Goal: Check status

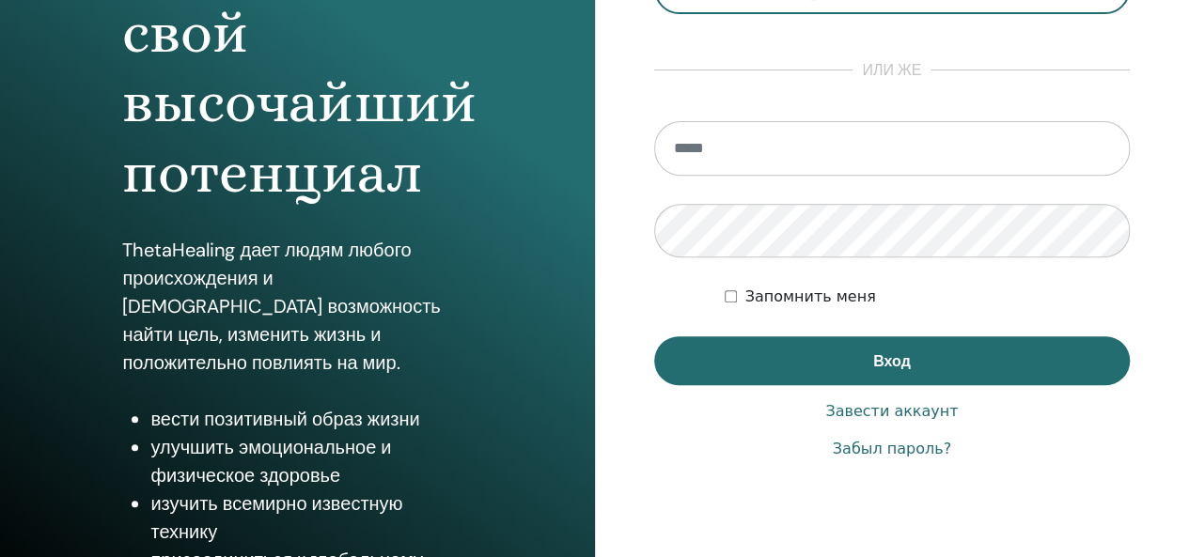
scroll to position [282, 0]
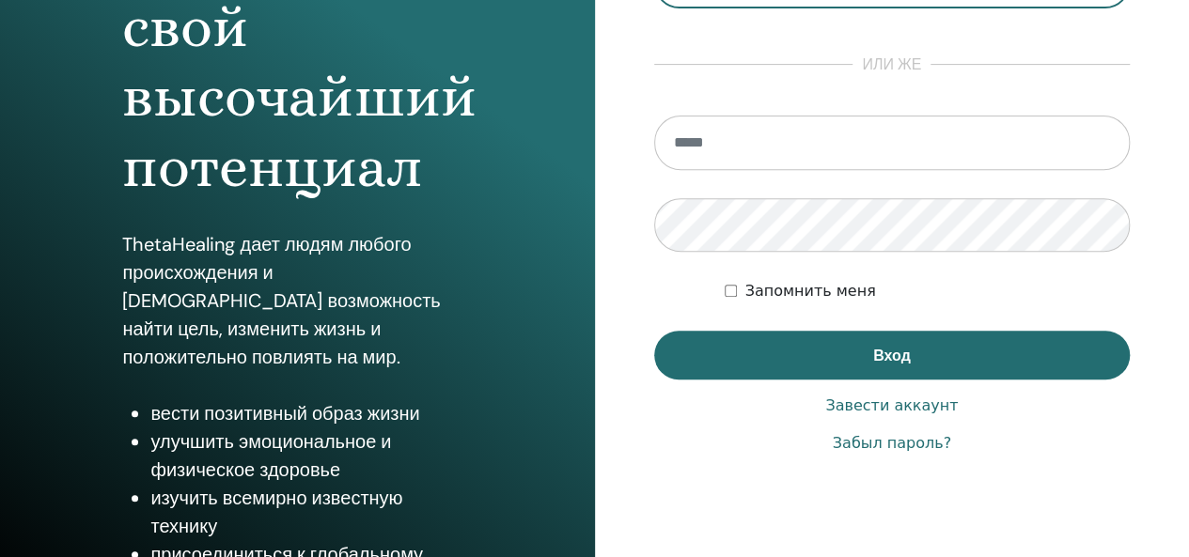
type input "**********"
click at [750, 294] on label "Запомнить меня" at bounding box center [809, 291] width 131 height 23
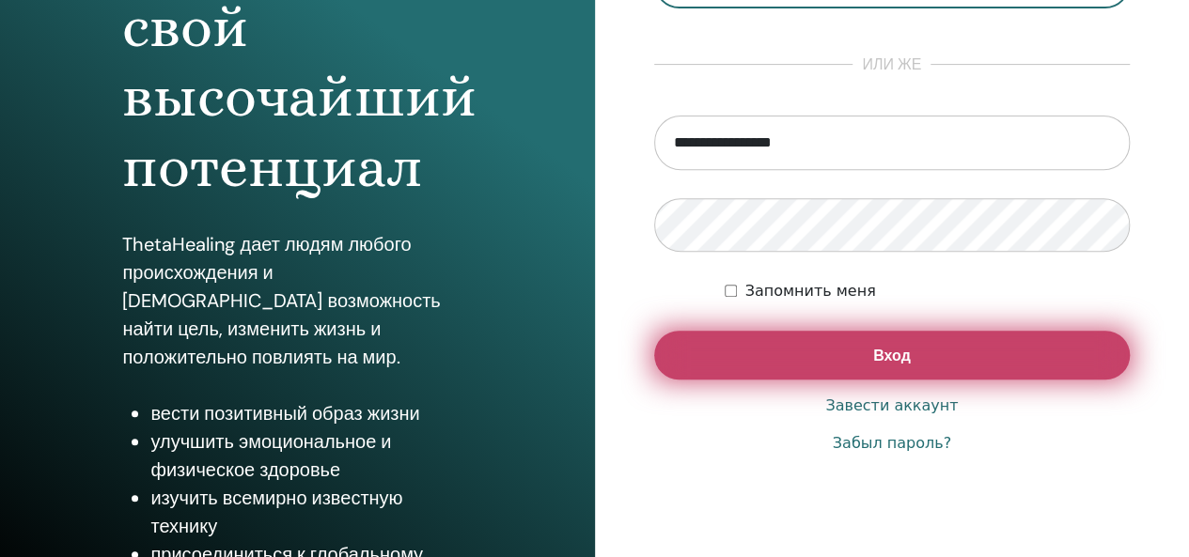
click at [802, 360] on button "Вход" at bounding box center [892, 355] width 476 height 49
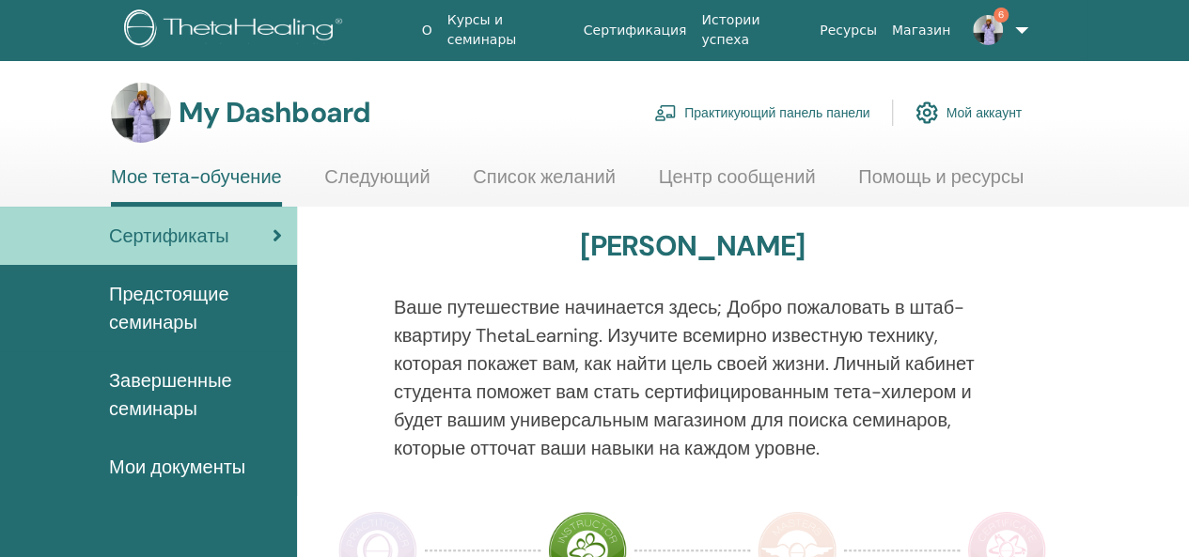
click at [164, 386] on span "Завершенные семинары" at bounding box center [195, 394] width 173 height 56
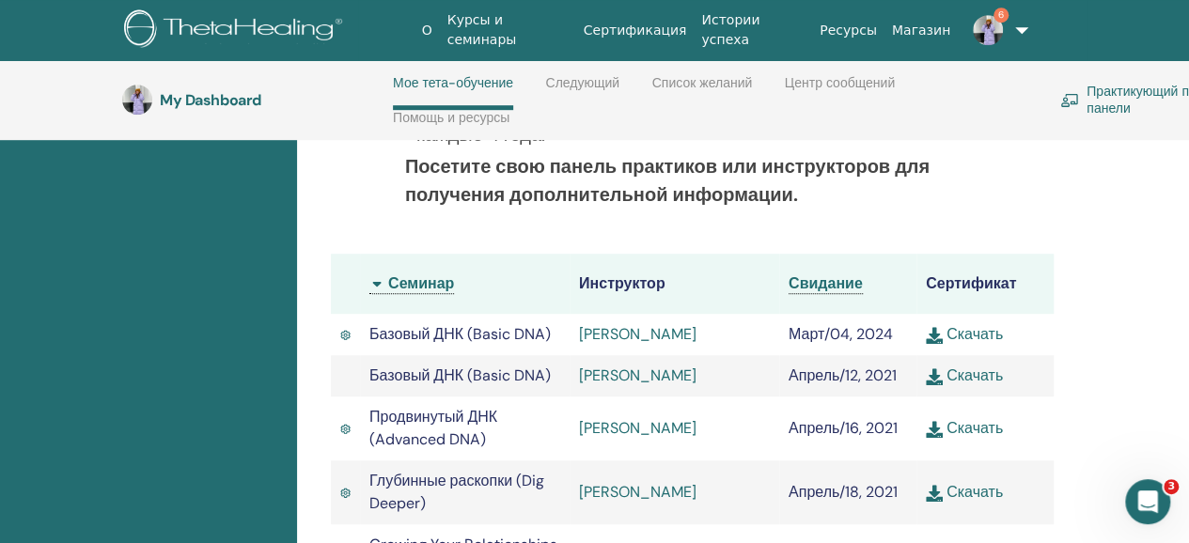
scroll to position [643, 0]
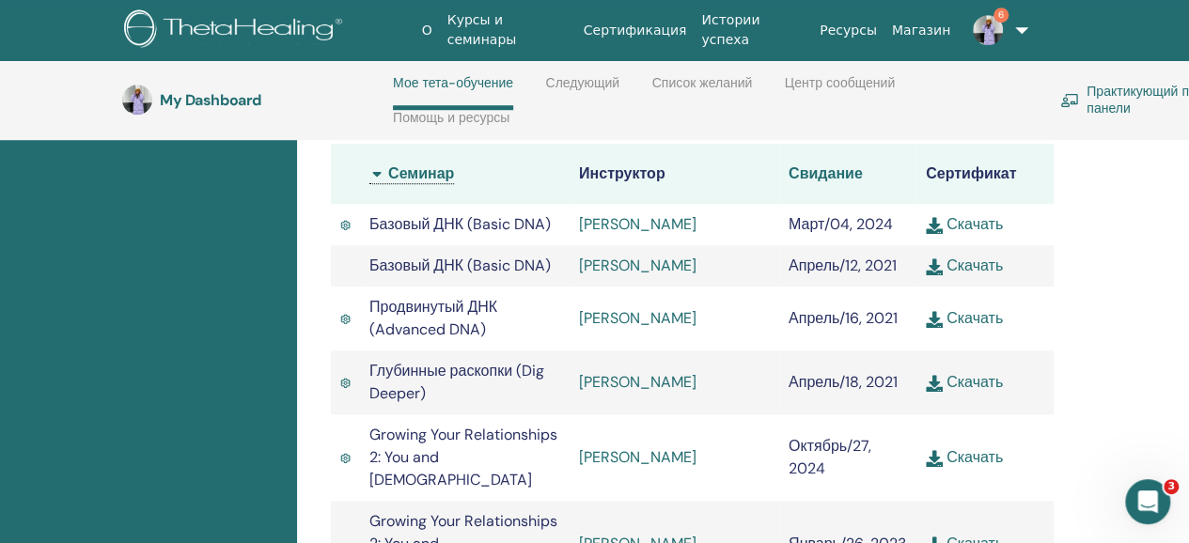
click at [831, 168] on span "Свидание" at bounding box center [825, 174] width 74 height 20
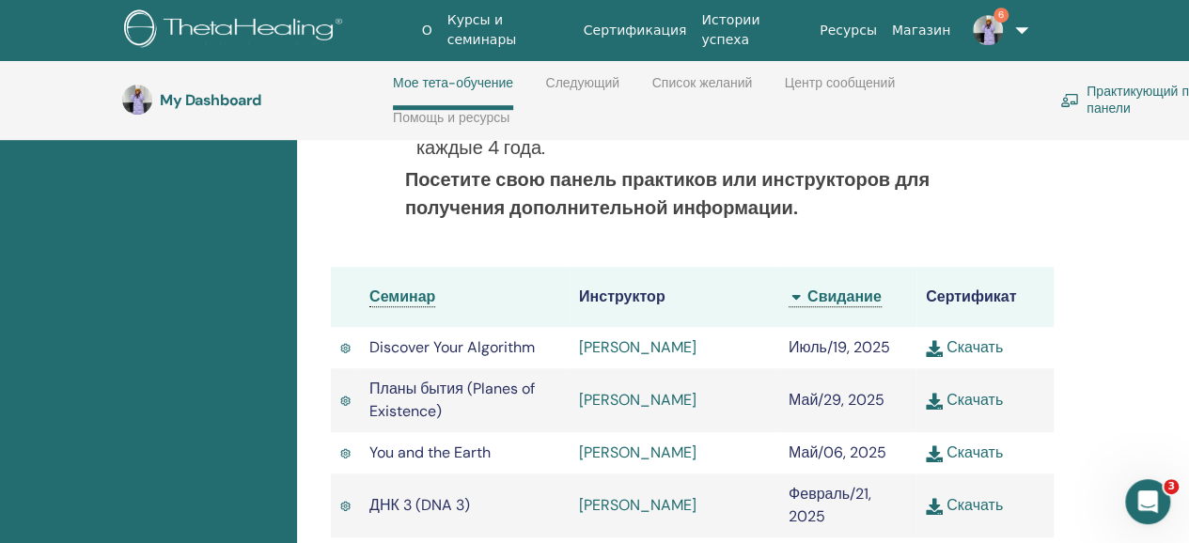
scroll to position [549, 0]
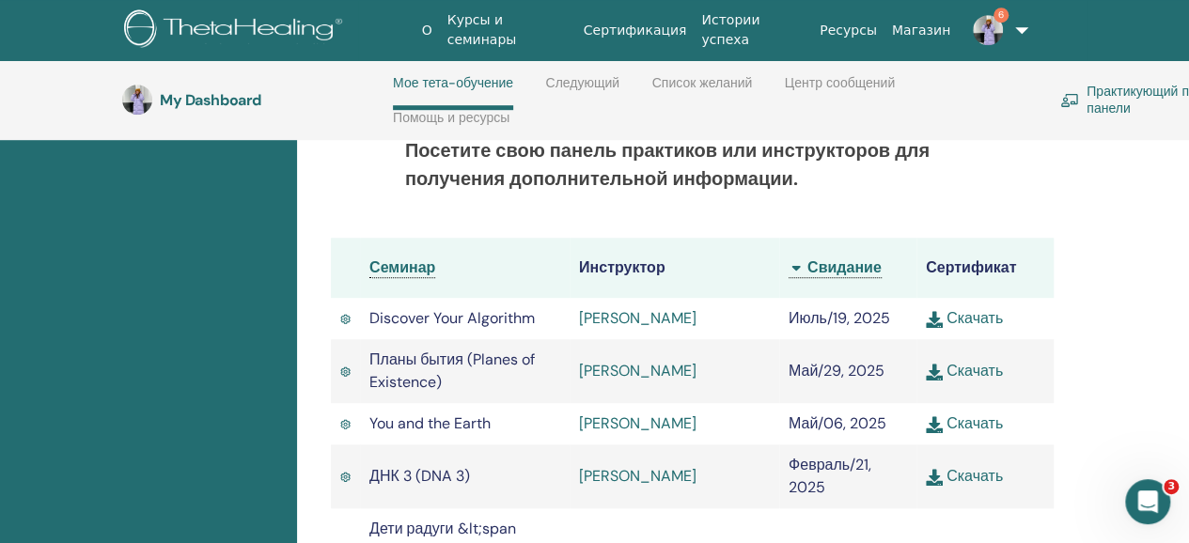
click at [498, 319] on span "Discover Your Algorithm" at bounding box center [451, 318] width 165 height 20
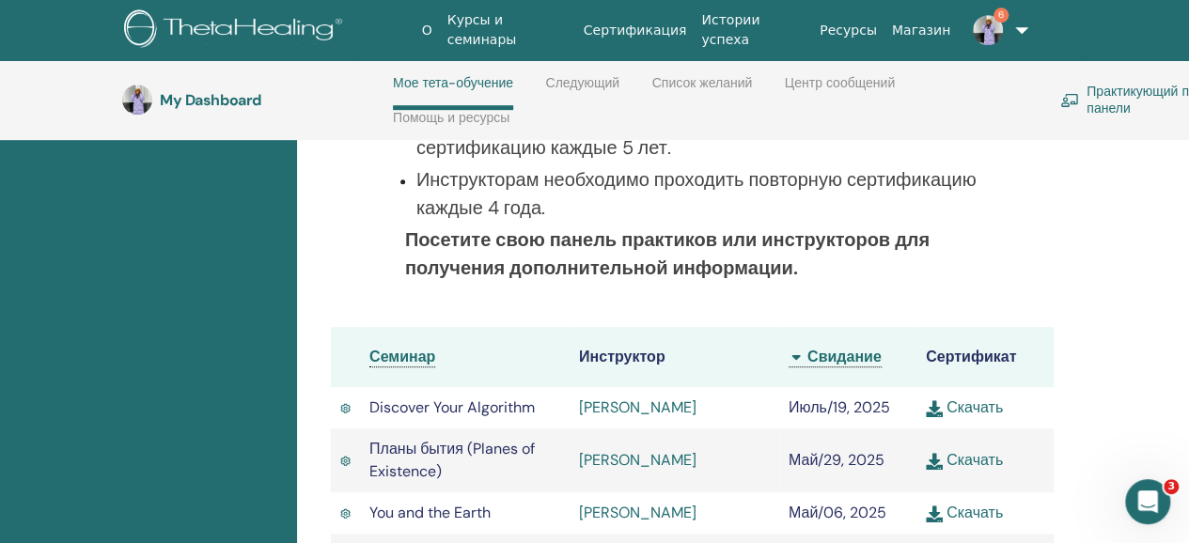
scroll to position [455, 0]
